Goal: Transaction & Acquisition: Purchase product/service

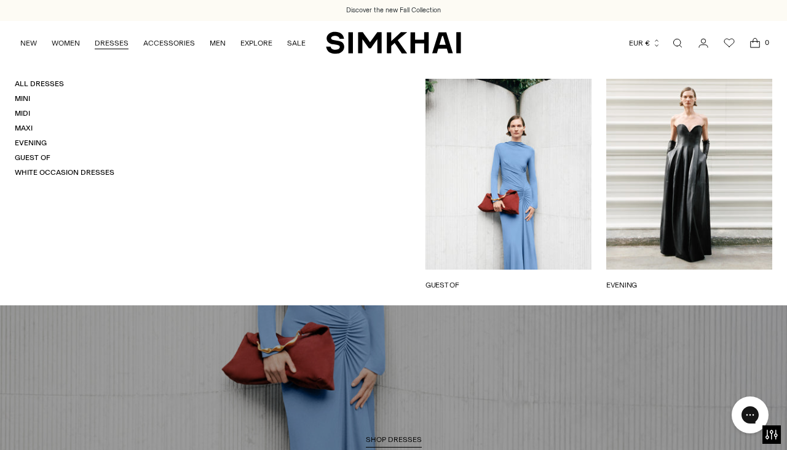
click at [39, 89] on h4 "All Dresses" at bounding box center [65, 84] width 100 height 10
click at [41, 85] on link "All Dresses" at bounding box center [39, 83] width 49 height 9
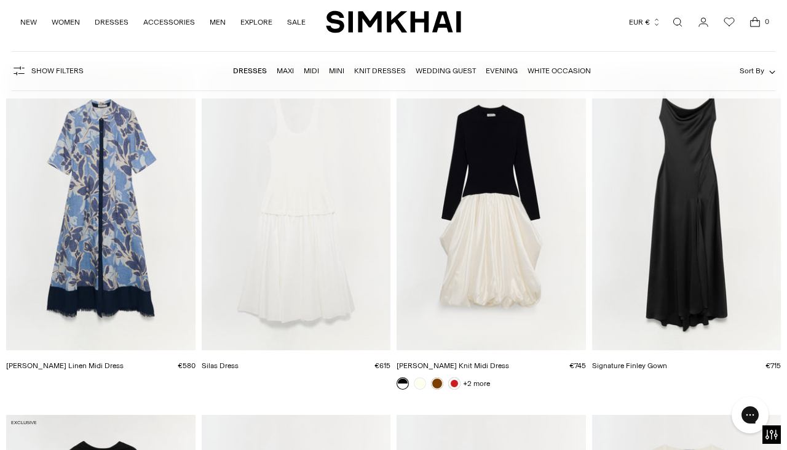
scroll to position [11147, 0]
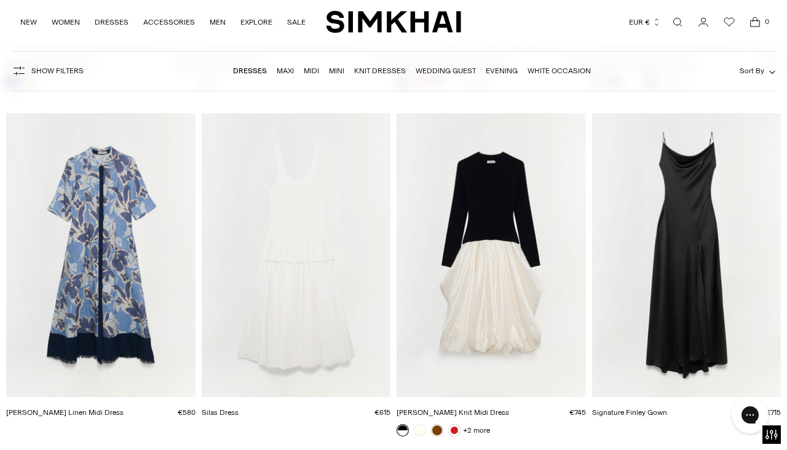
click at [0, 0] on img "Signature Finley Gown" at bounding box center [0, 0] width 0 height 0
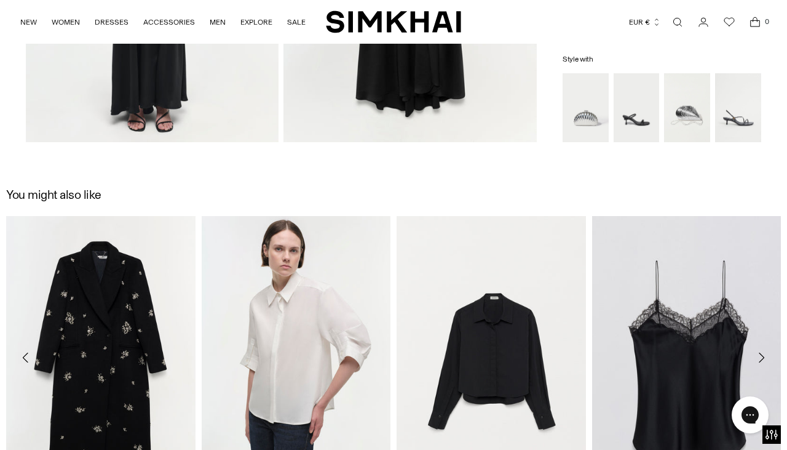
scroll to position [1154, 0]
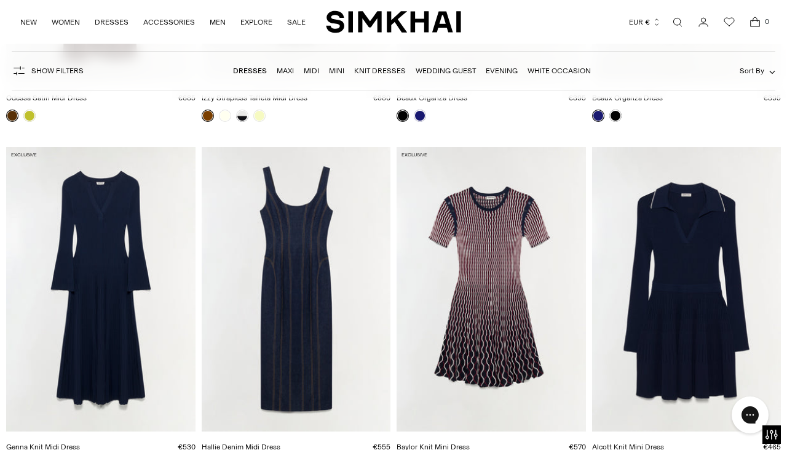
scroll to position [2117, 0]
